Goal: Task Accomplishment & Management: Use online tool/utility

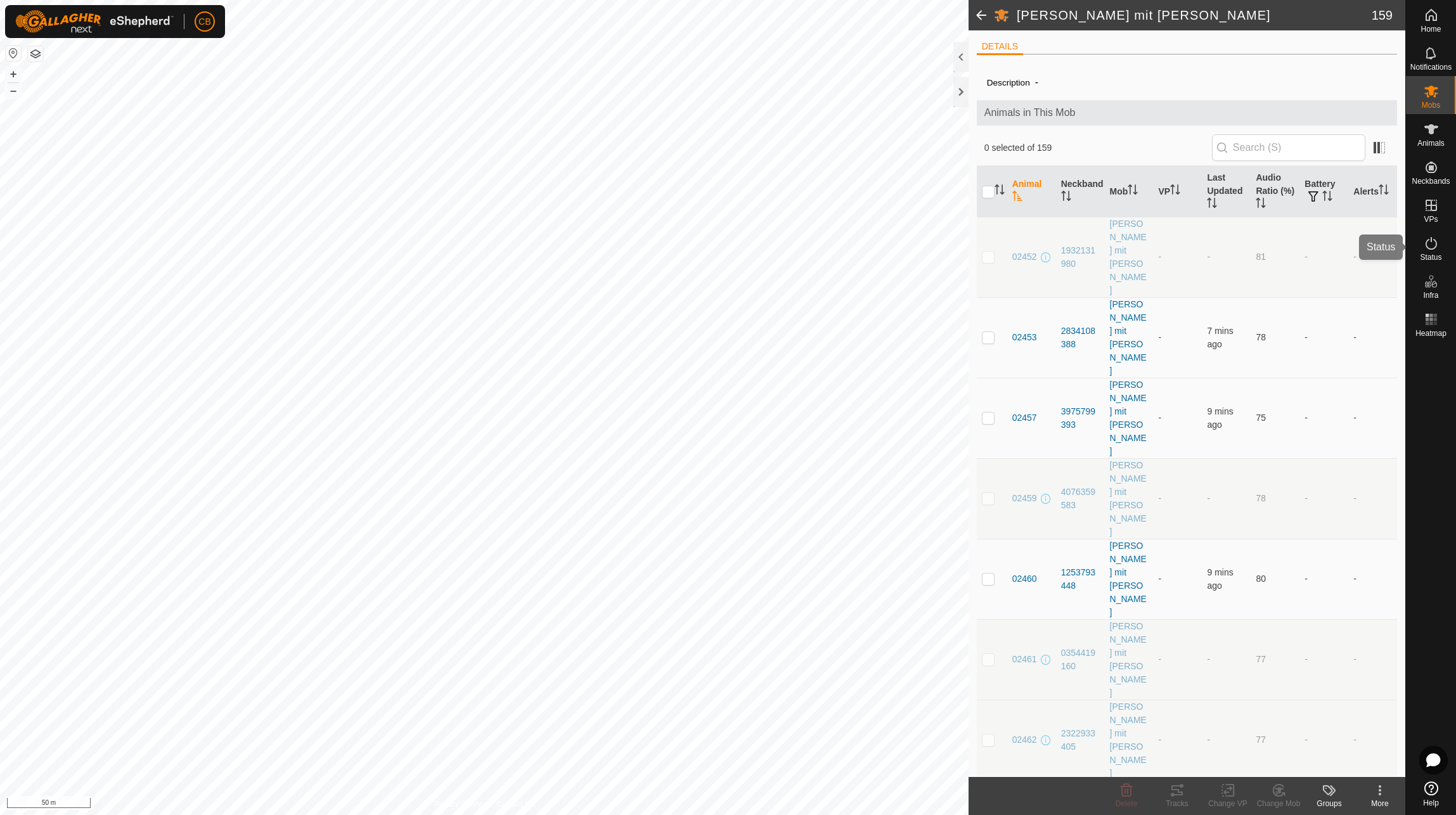
click at [1435, 250] on icon at bounding box center [1431, 243] width 15 height 15
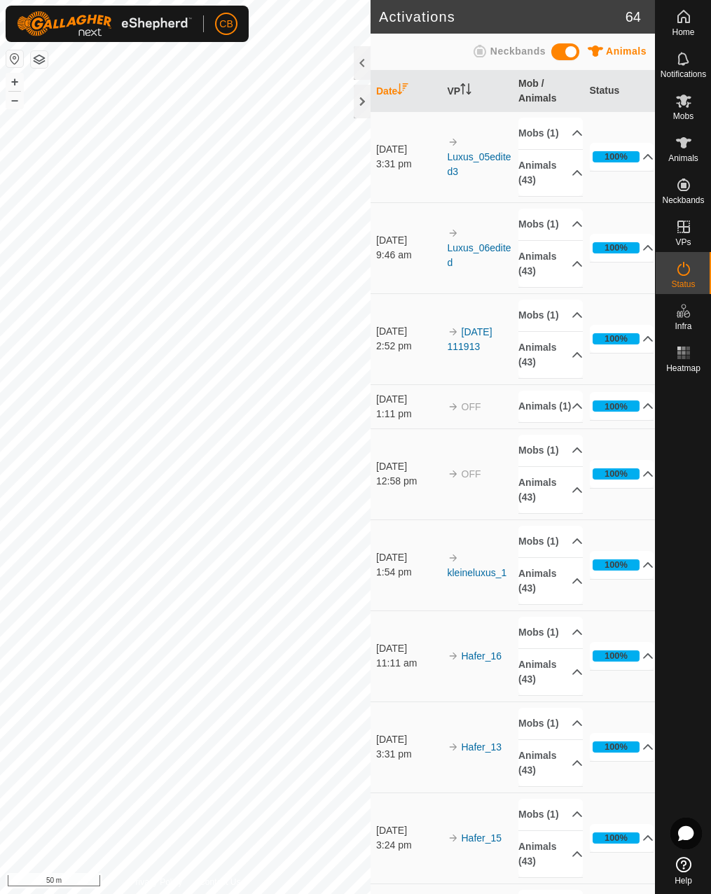
click at [368, 65] on div at bounding box center [362, 63] width 17 height 34
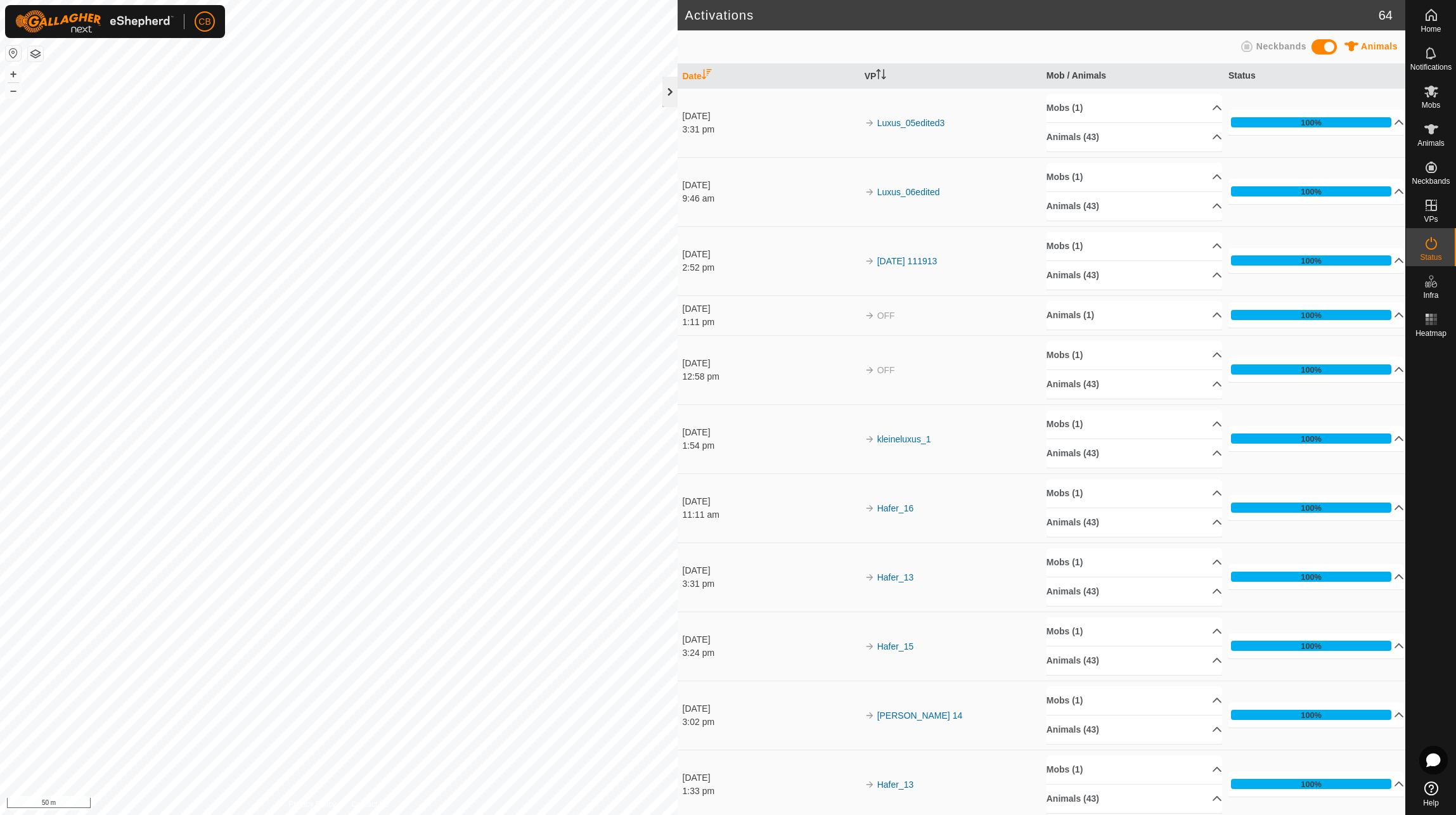
click at [665, 88] on div at bounding box center [670, 92] width 15 height 31
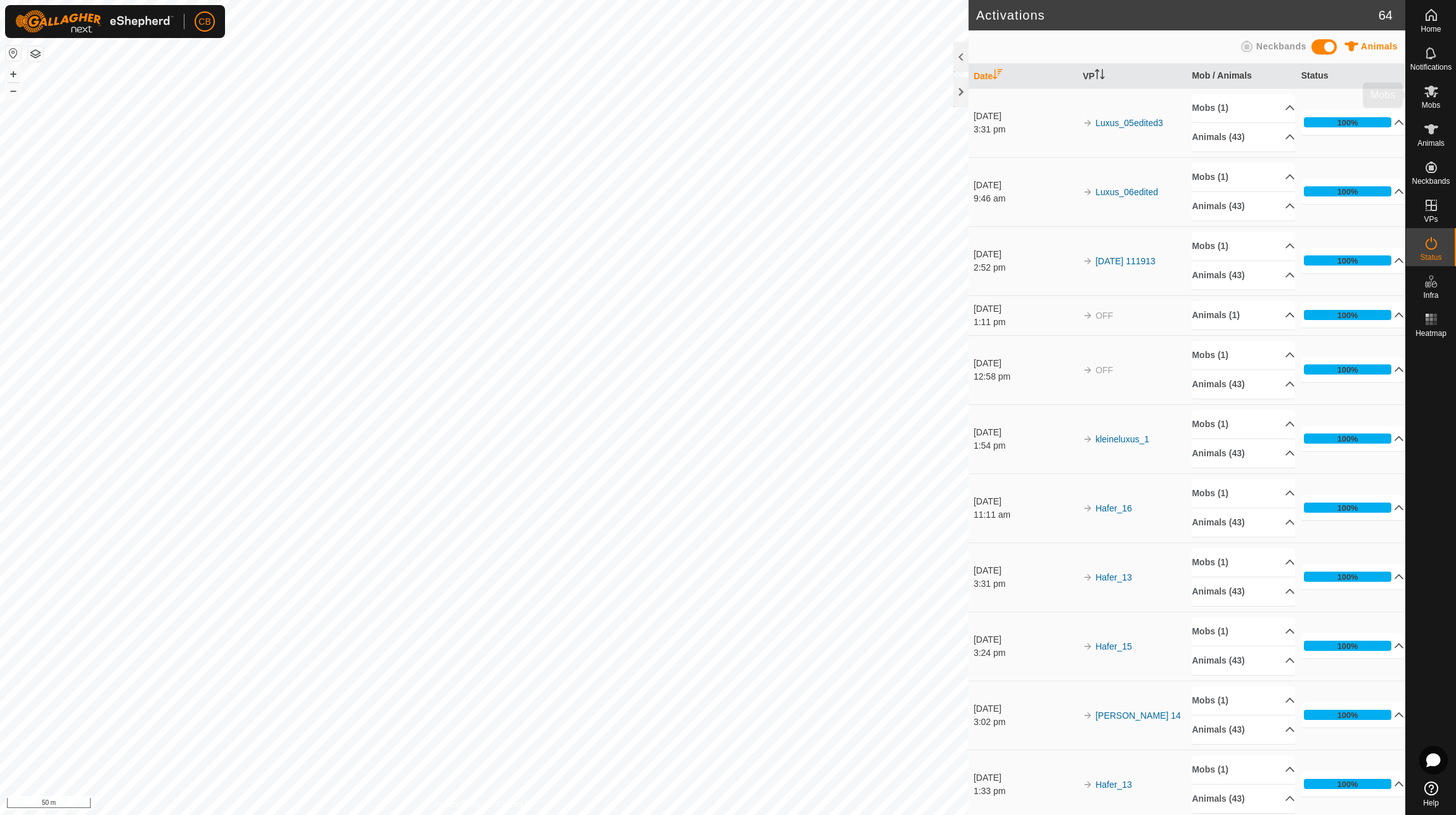
click at [1432, 101] on span "Mobs" at bounding box center [1431, 105] width 18 height 7
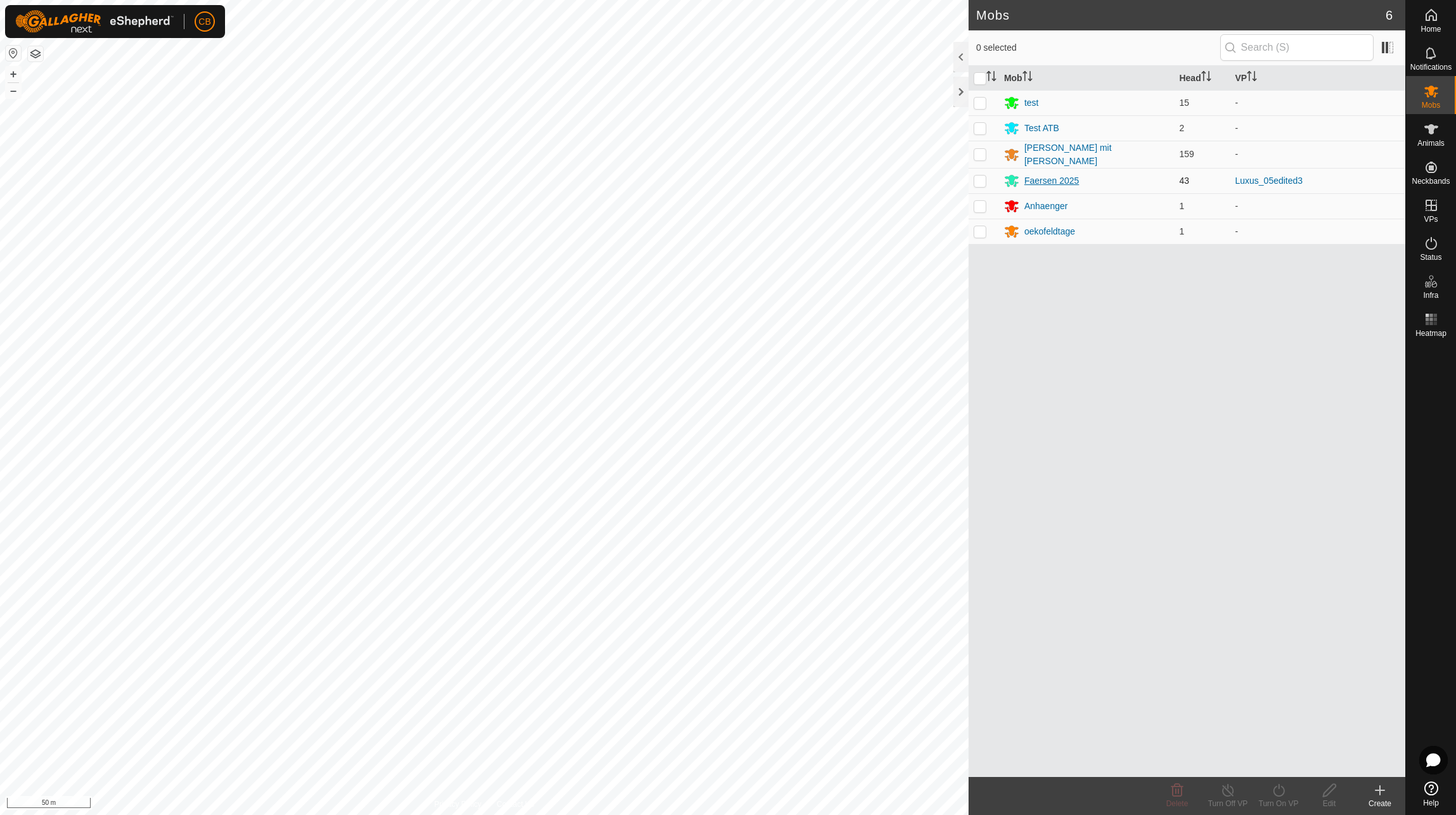
click at [1047, 178] on div "Faersen 2025" at bounding box center [1052, 181] width 54 height 14
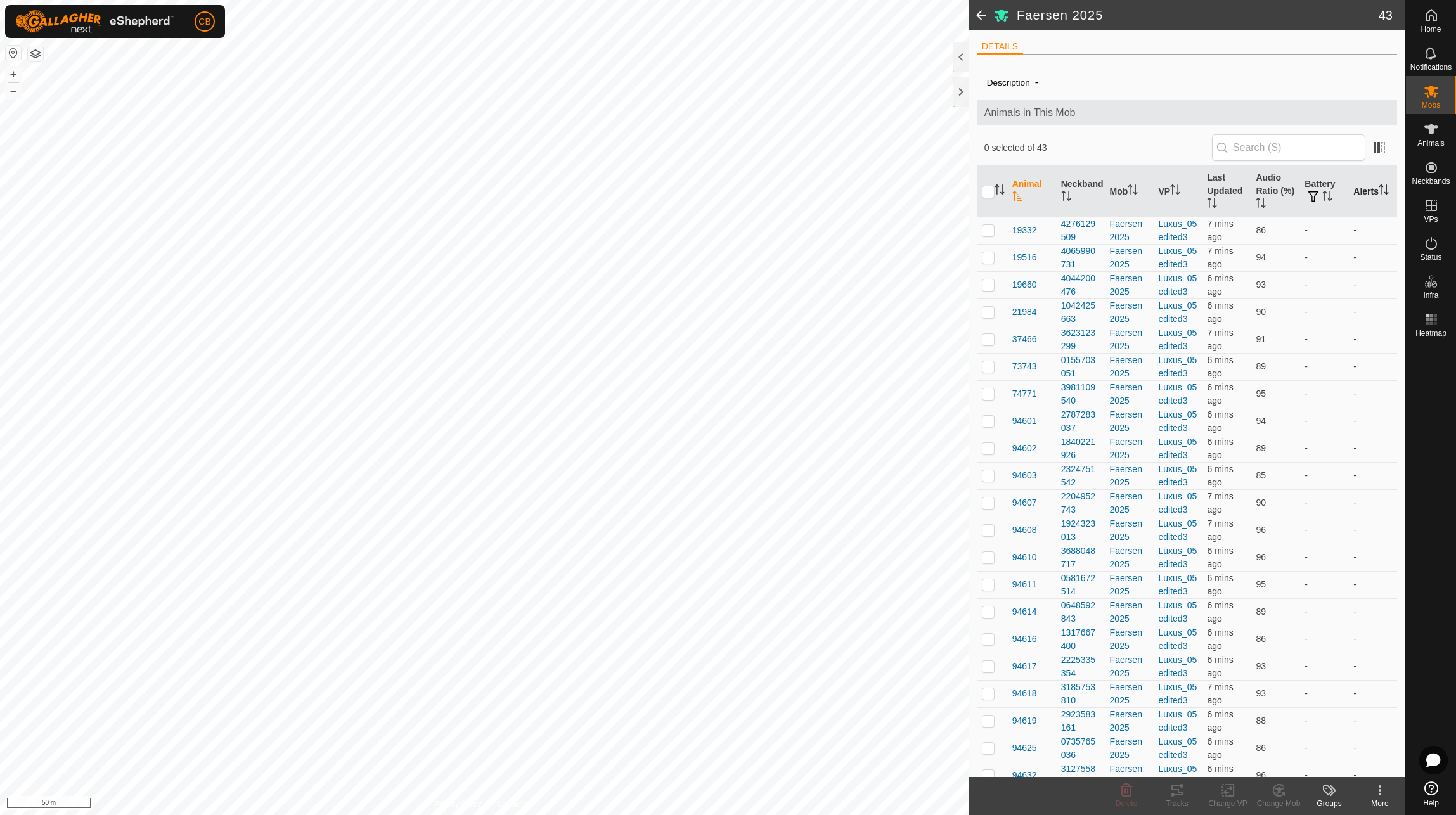
click at [1362, 185] on th "Alerts" at bounding box center [1372, 191] width 49 height 52
click at [1361, 186] on th "Alerts" at bounding box center [1372, 191] width 49 height 52
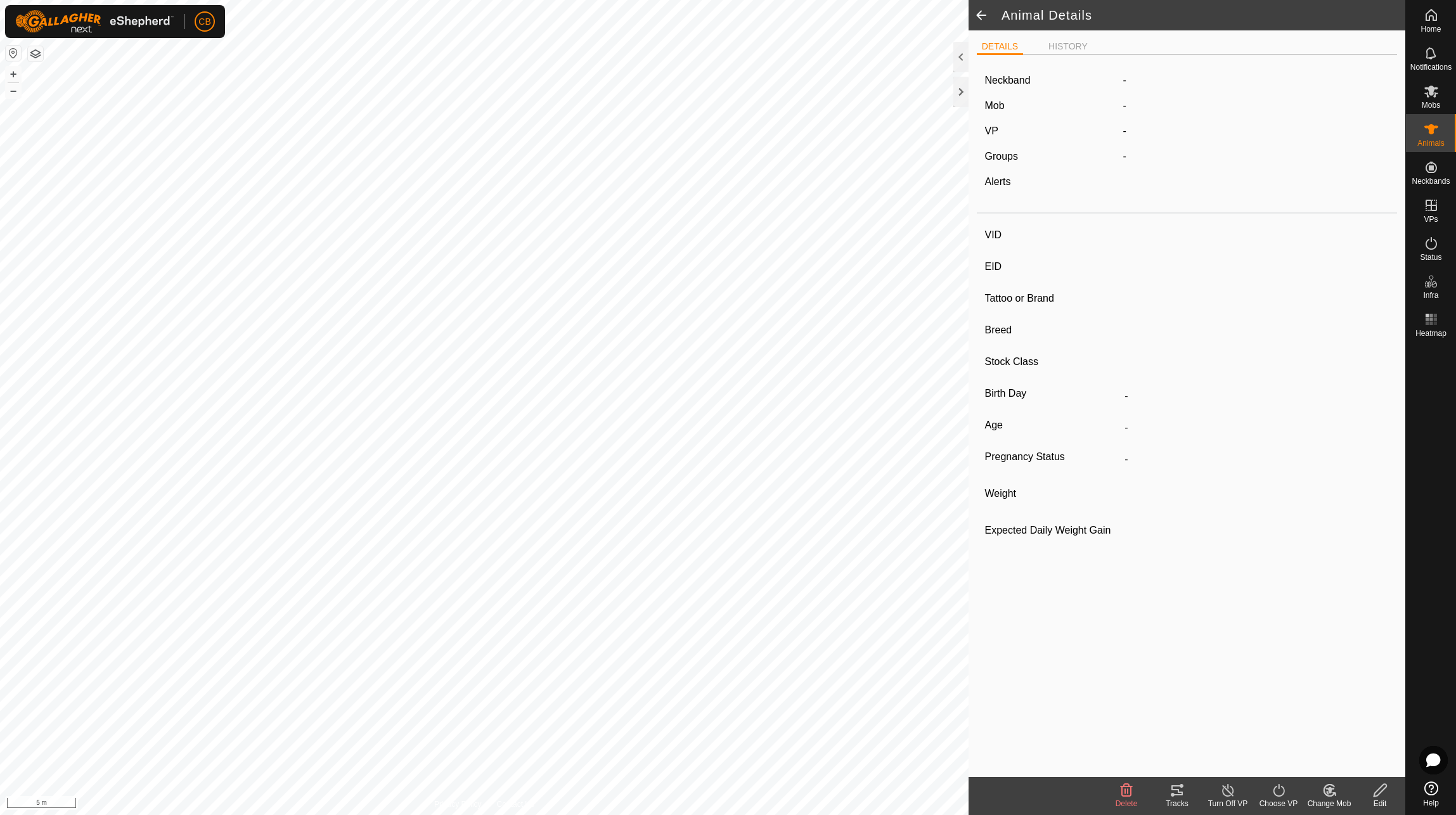
type input "94603"
type input "-"
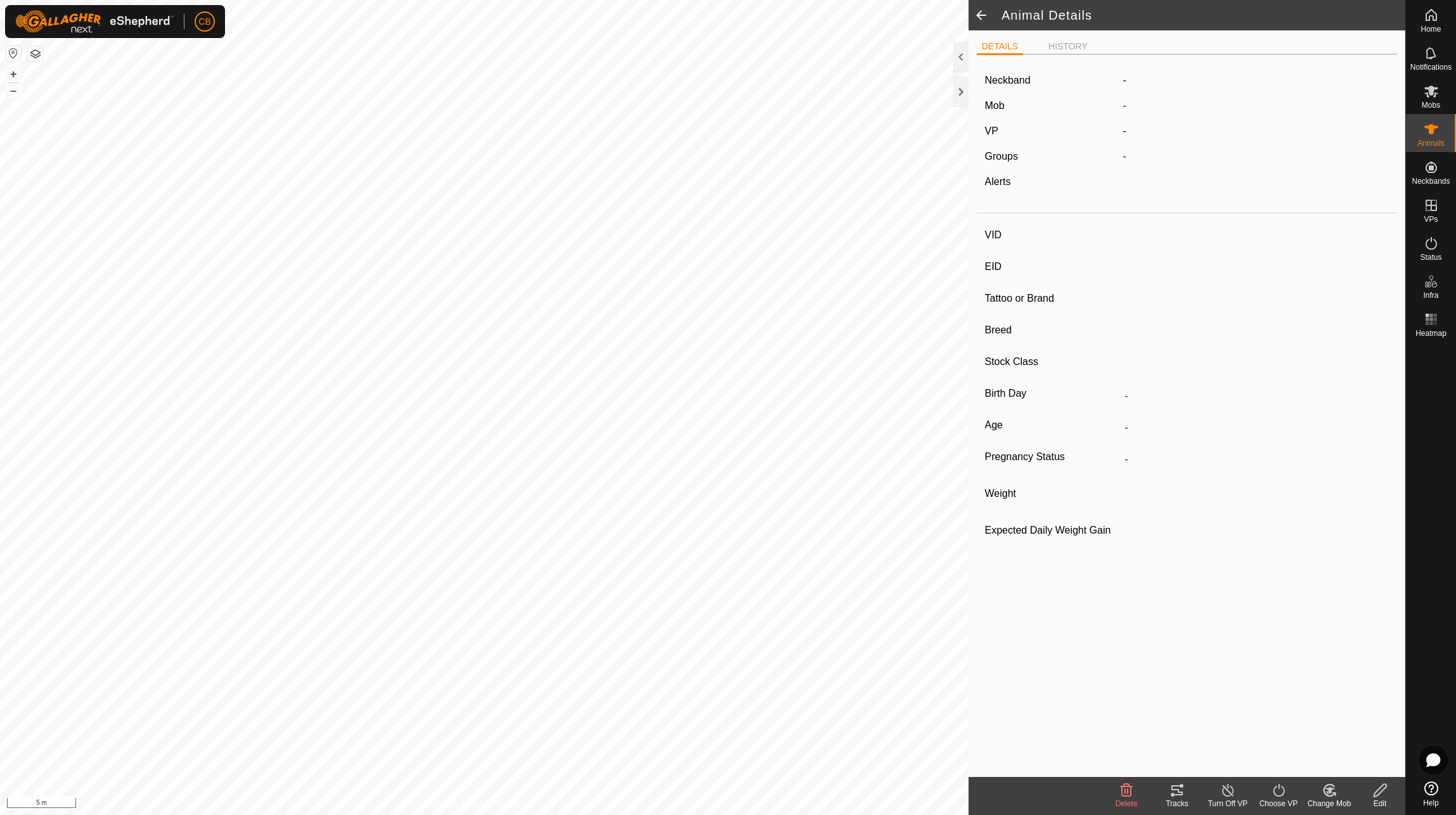
type input "-"
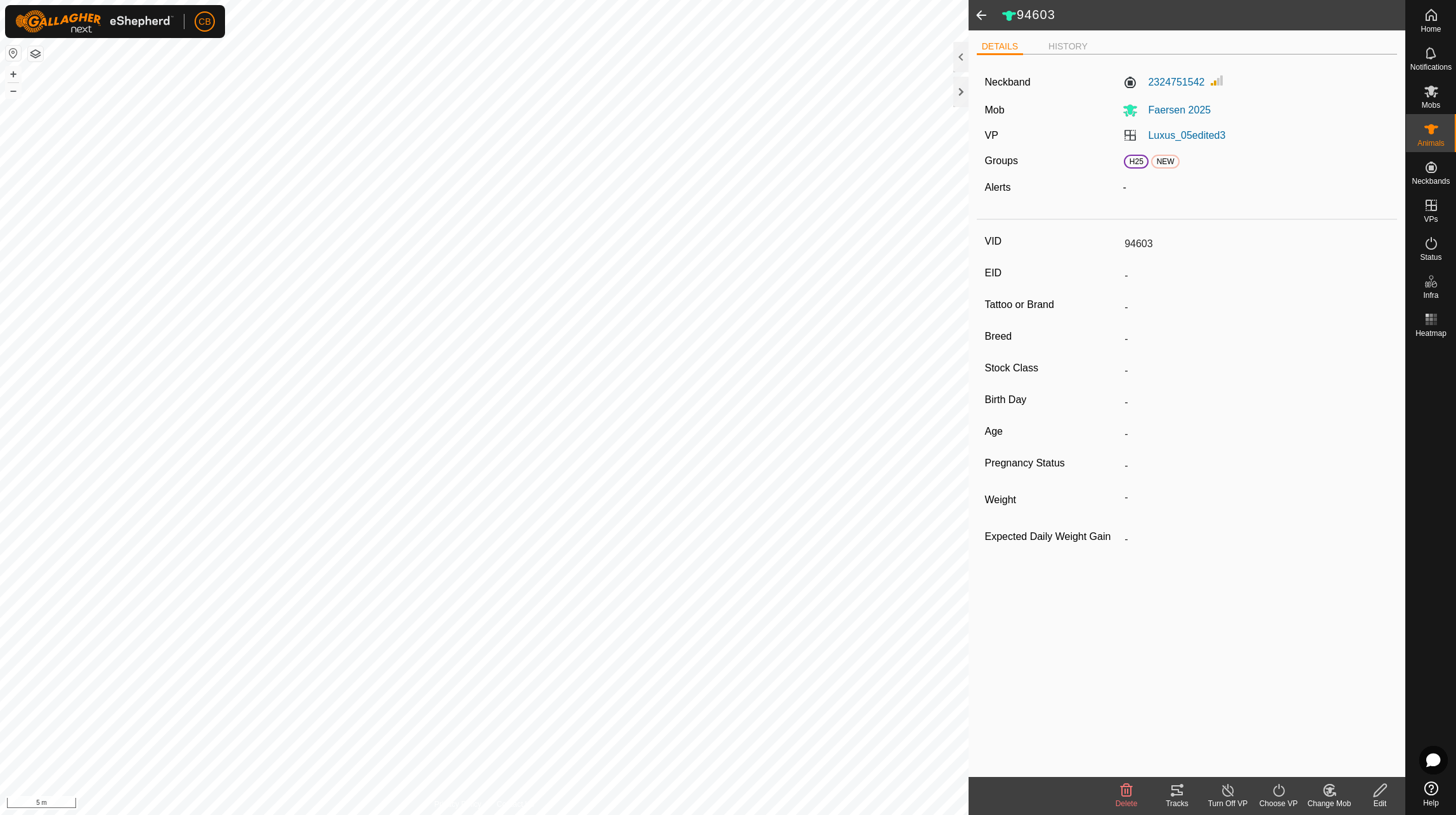
click at [1176, 796] on icon at bounding box center [1176, 790] width 15 height 15
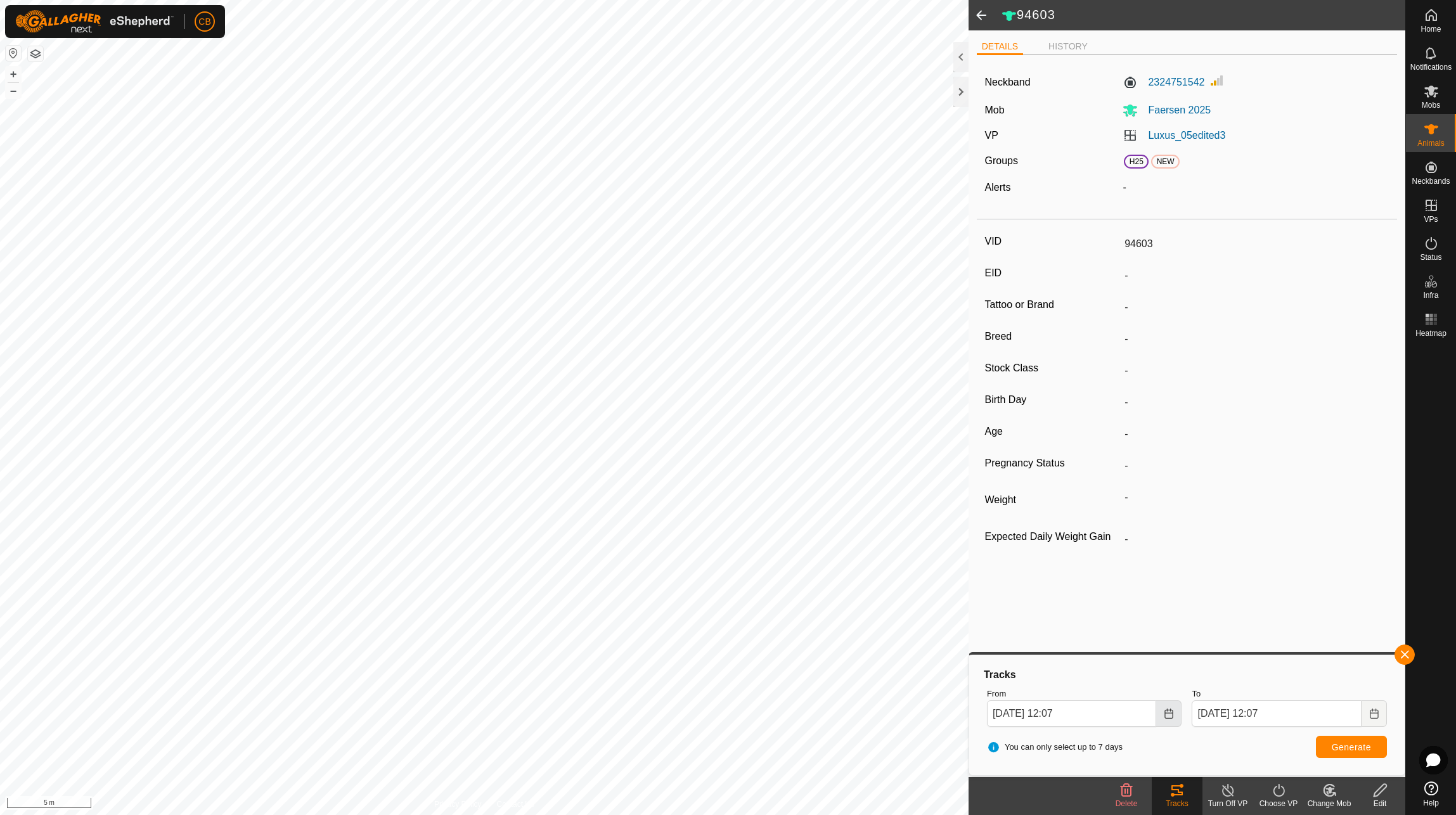
click at [1166, 715] on icon "Choose Date" at bounding box center [1168, 713] width 10 height 10
click at [1037, 556] on span "11" at bounding box center [1033, 552] width 20 height 20
type input "[DATE] 12:07"
click at [1342, 742] on span "Generate" at bounding box center [1350, 746] width 39 height 10
type input "94645"
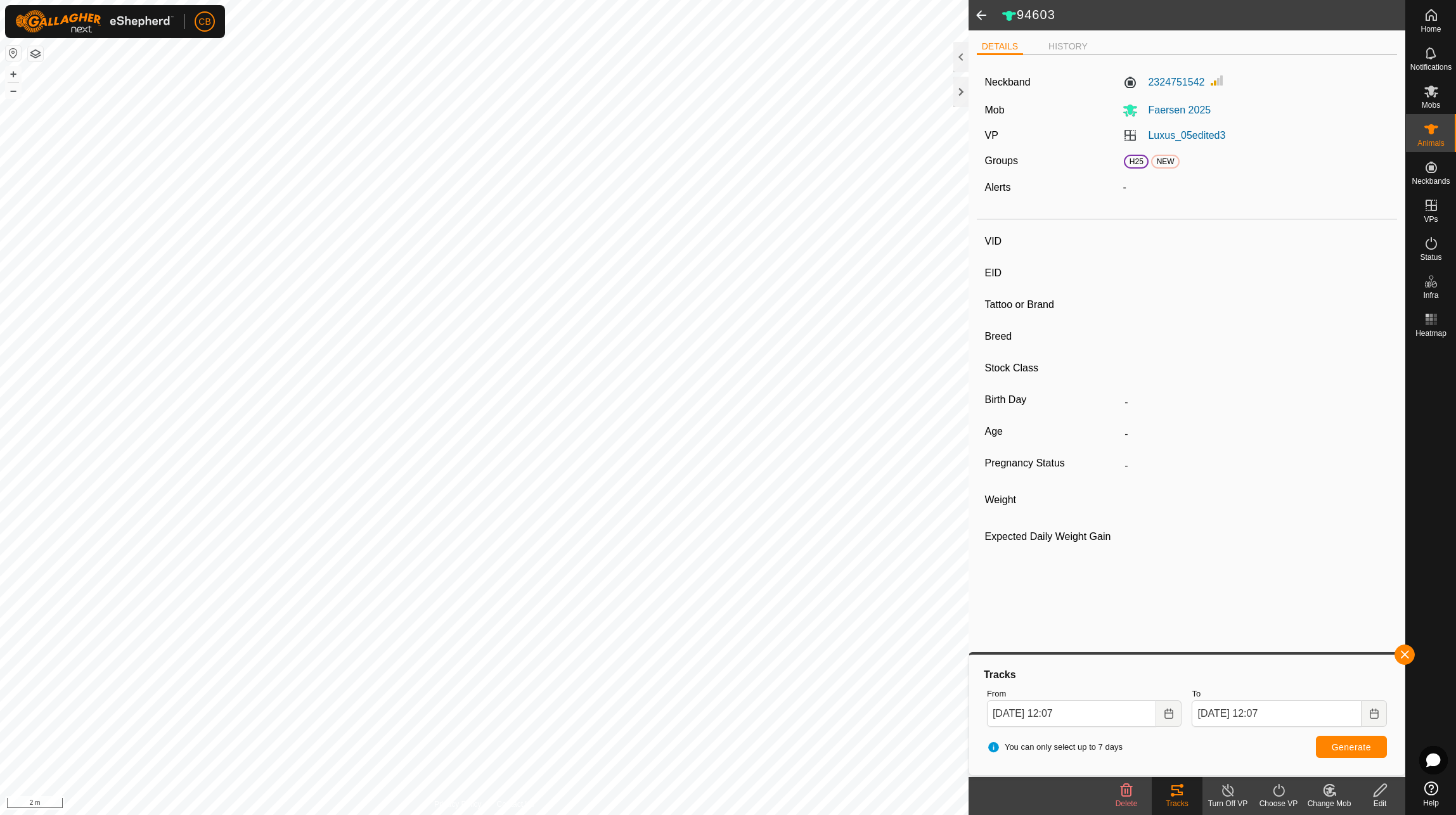
type input "-"
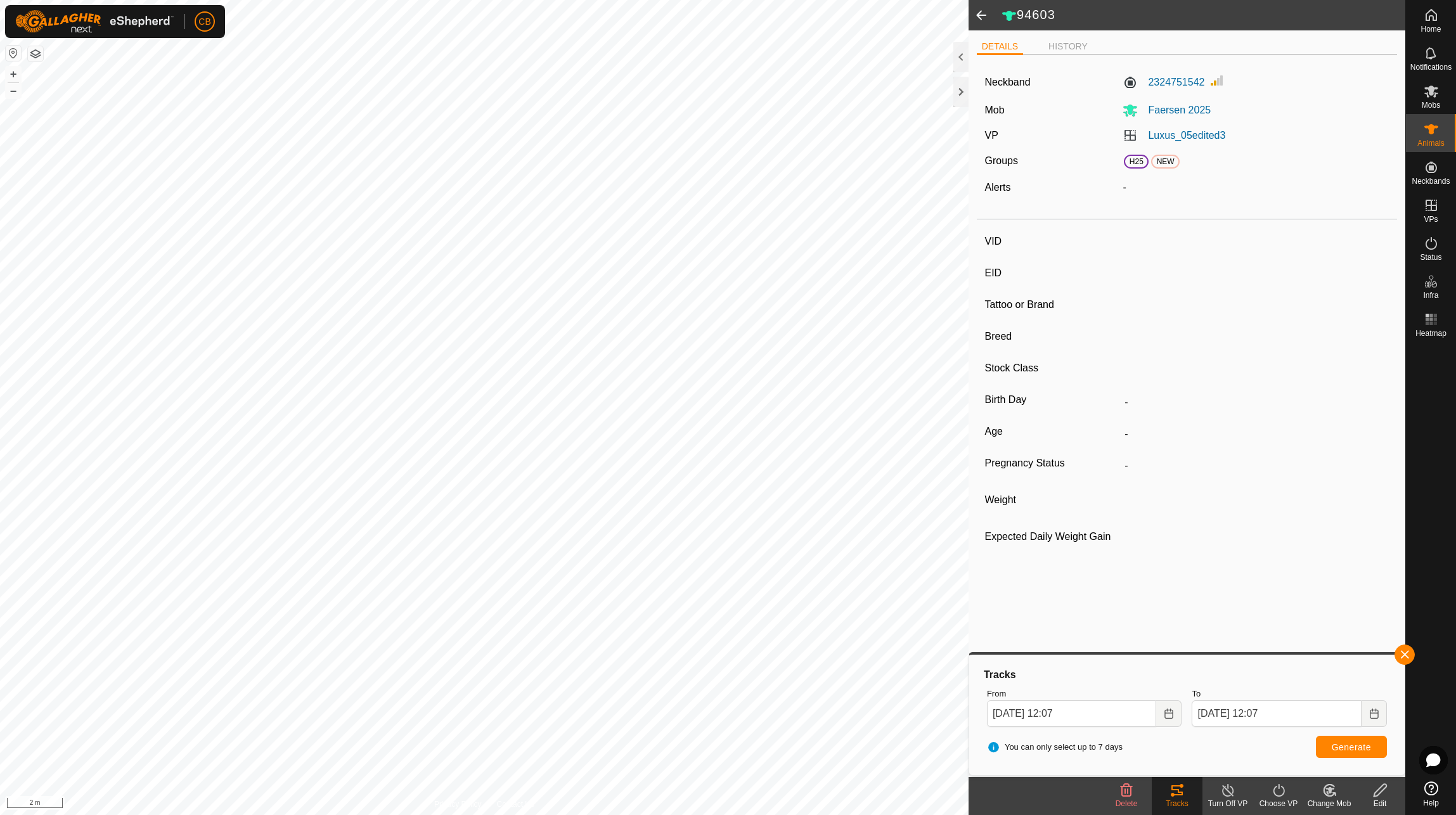
type input "-"
click at [1366, 751] on span "Generate" at bounding box center [1350, 746] width 39 height 10
type input "94645"
